Goal: Download file/media

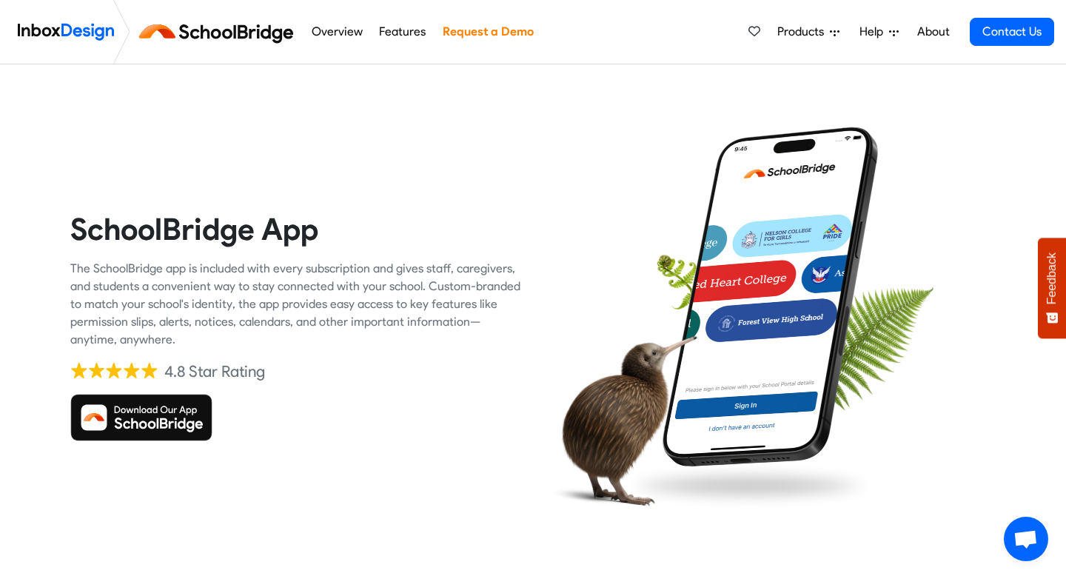
click at [169, 420] on img at bounding box center [141, 417] width 142 height 47
click at [175, 418] on img at bounding box center [141, 417] width 142 height 47
click at [187, 417] on img at bounding box center [141, 417] width 142 height 47
